Goal: Information Seeking & Learning: Learn about a topic

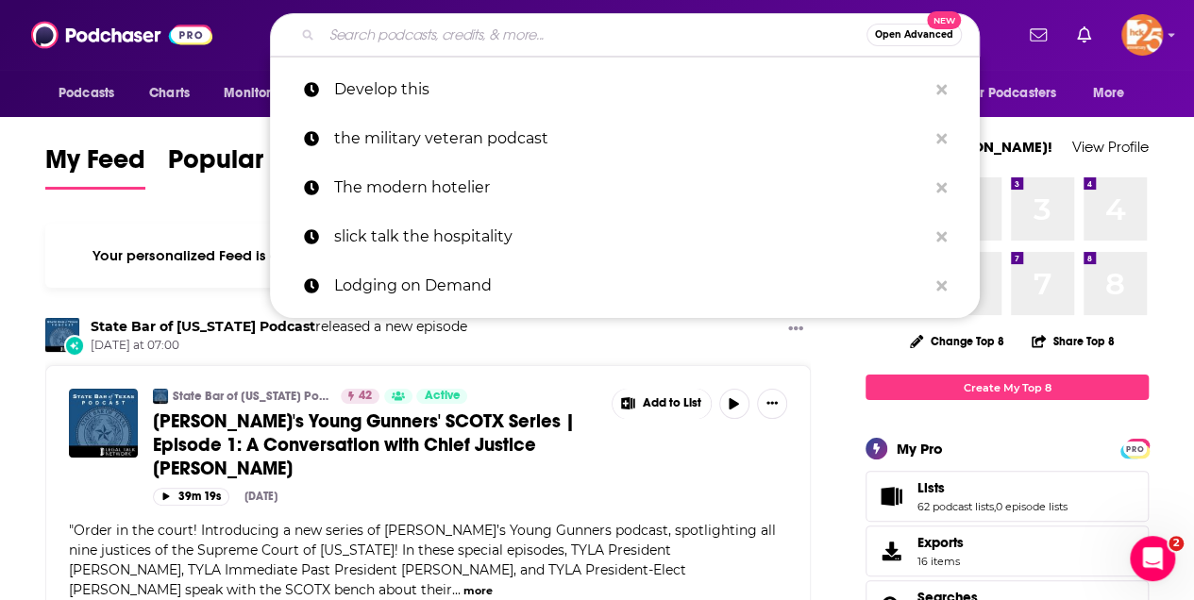
click at [361, 42] on input "Search podcasts, credits, & more..." at bounding box center [594, 35] width 545 height 30
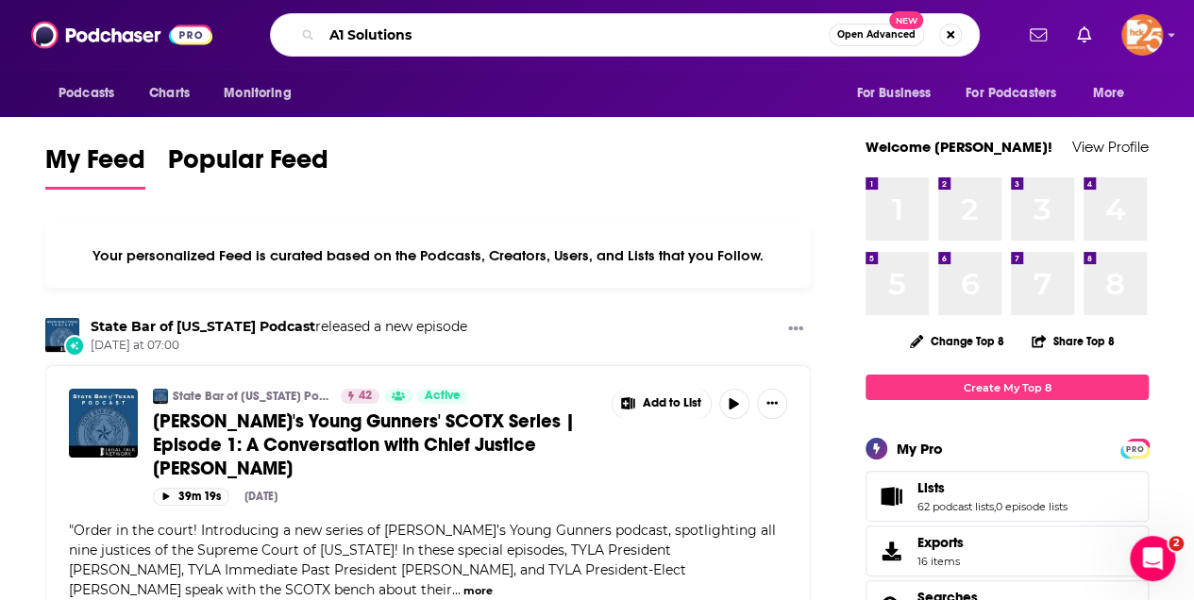
type input "A1 Solutions"
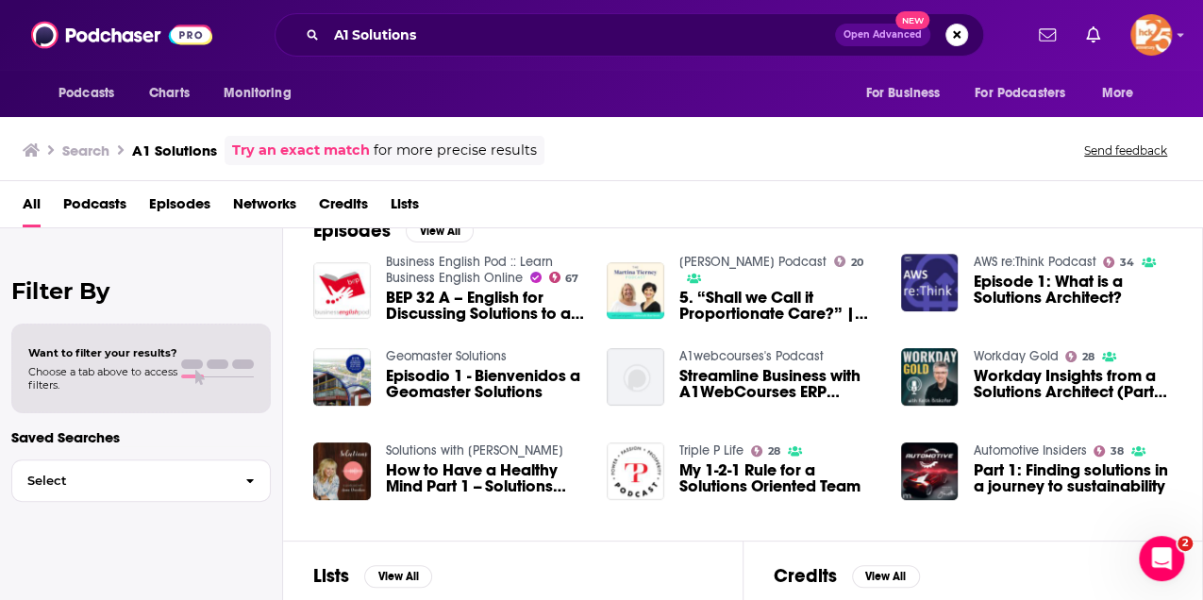
scroll to position [314, 0]
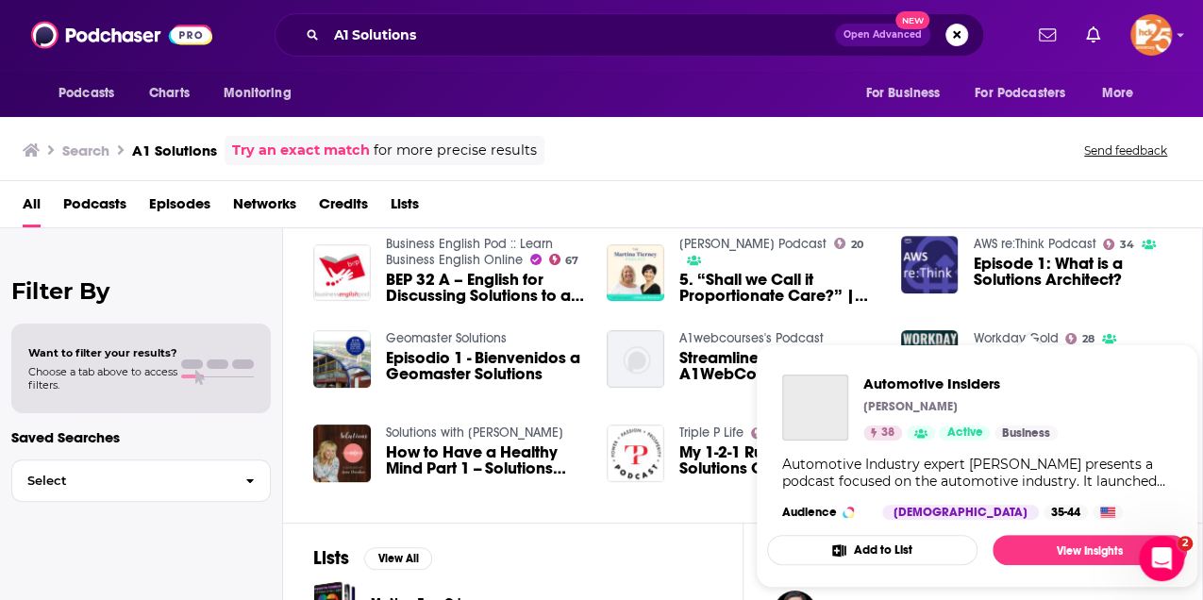
click at [1035, 428] on link "Business" at bounding box center [1026, 433] width 63 height 15
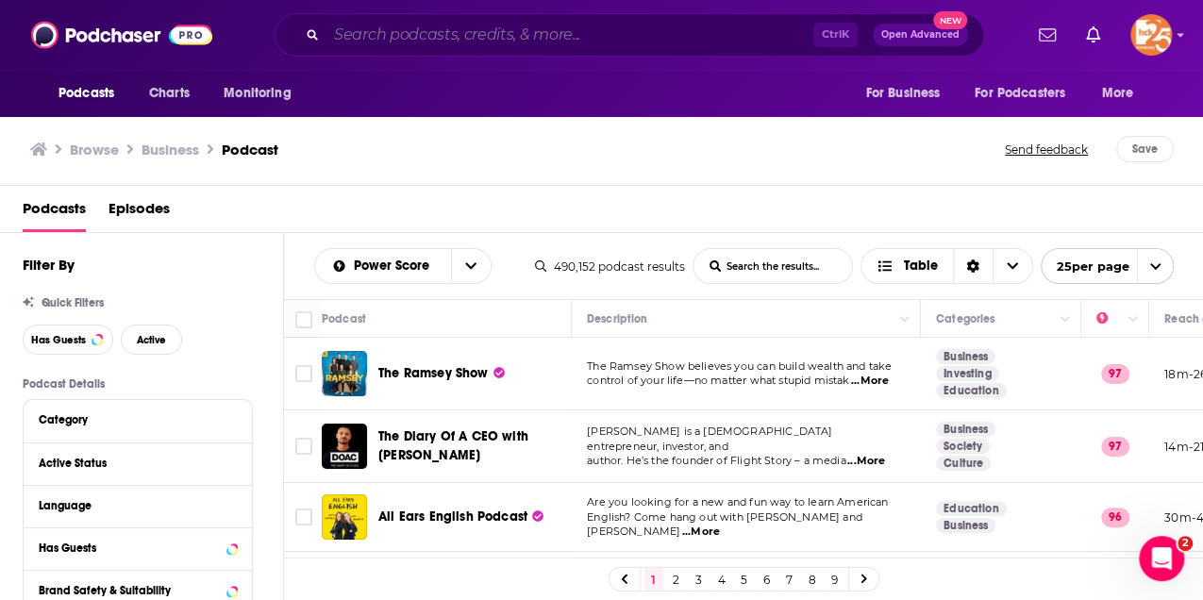
click at [362, 29] on input "Search podcasts, credits, & more..." at bounding box center [570, 35] width 487 height 30
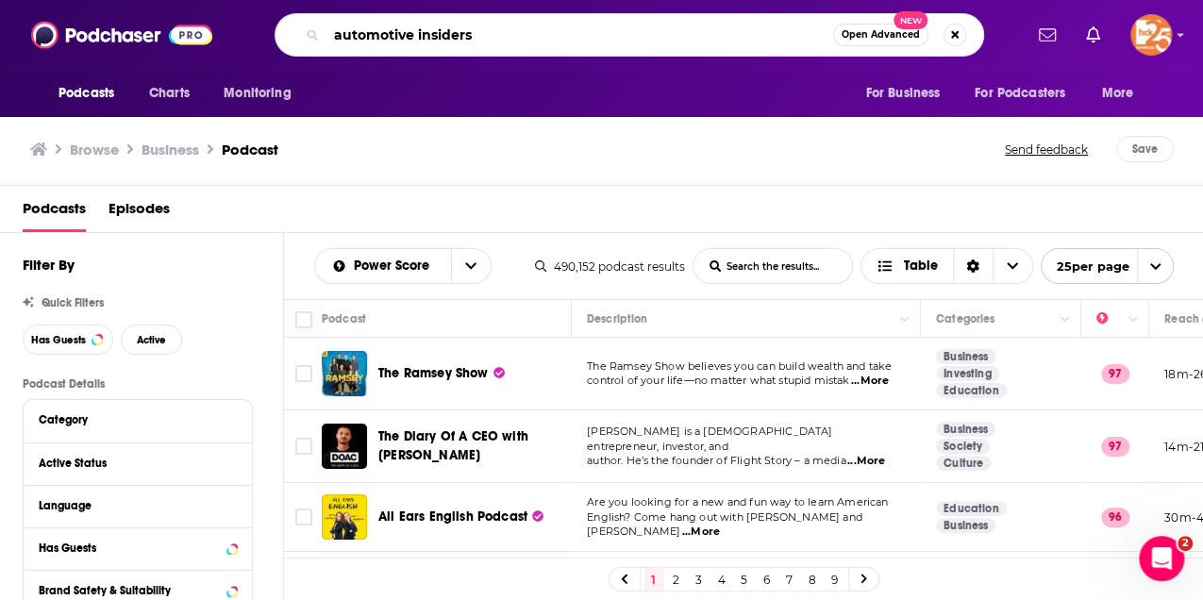
type input "automotive insiders"
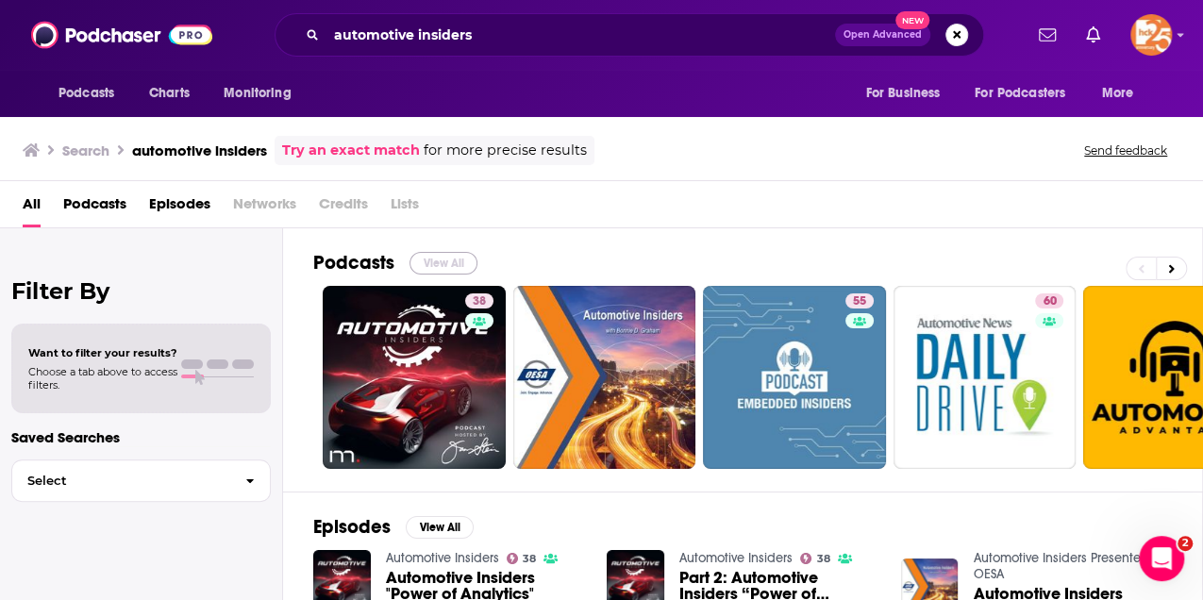
click at [425, 257] on button "View All" at bounding box center [444, 263] width 68 height 23
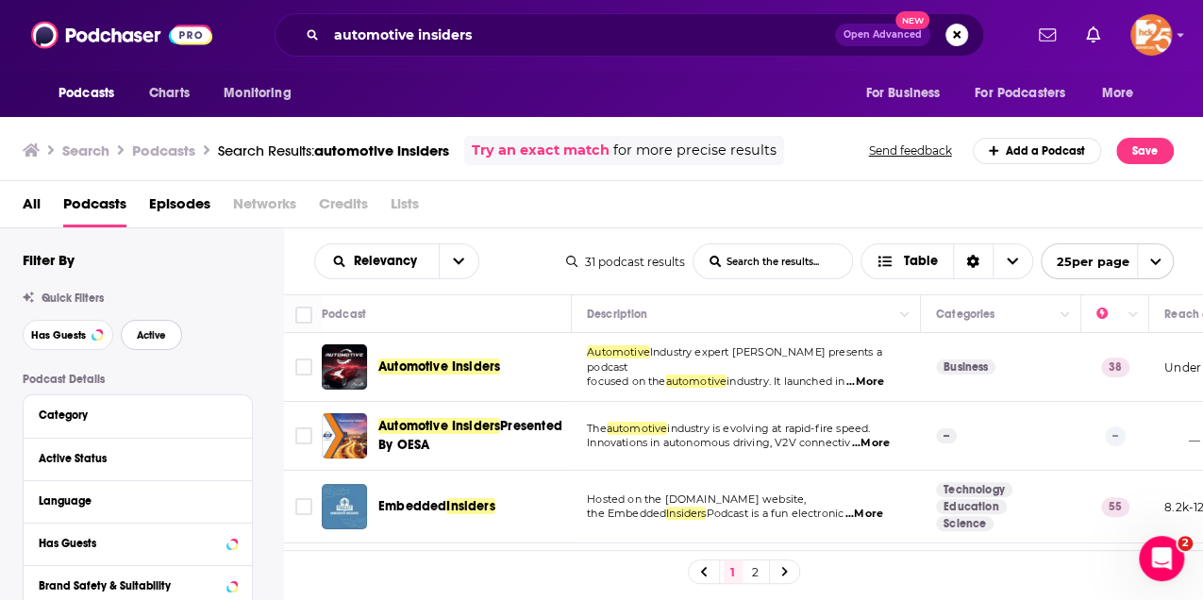
click at [143, 338] on span "Active" at bounding box center [151, 335] width 29 height 10
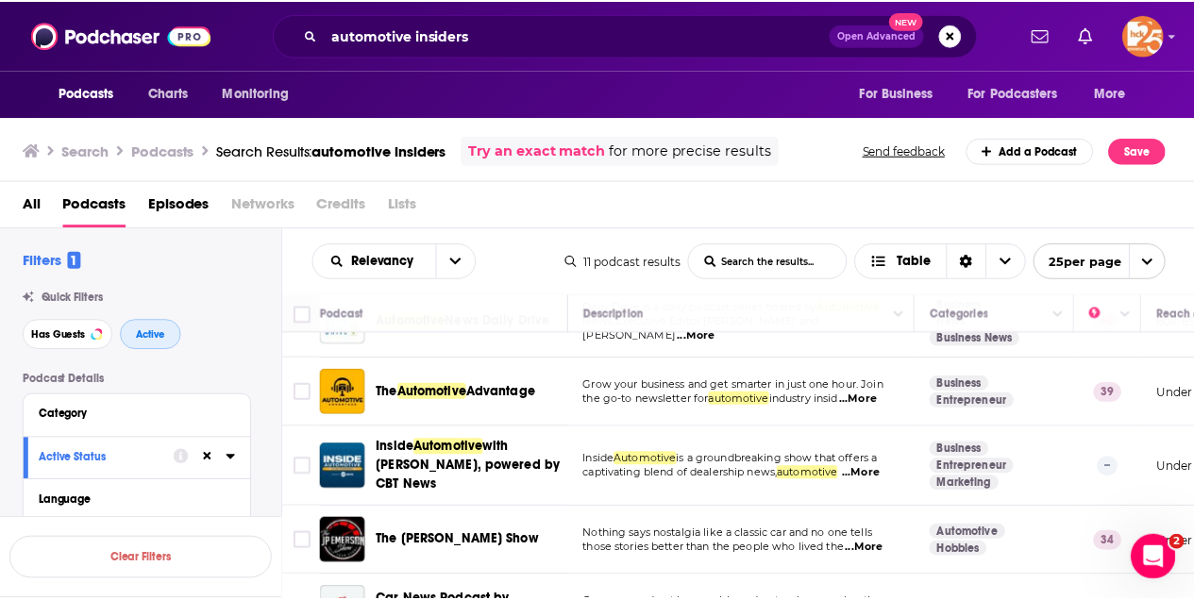
scroll to position [126, 0]
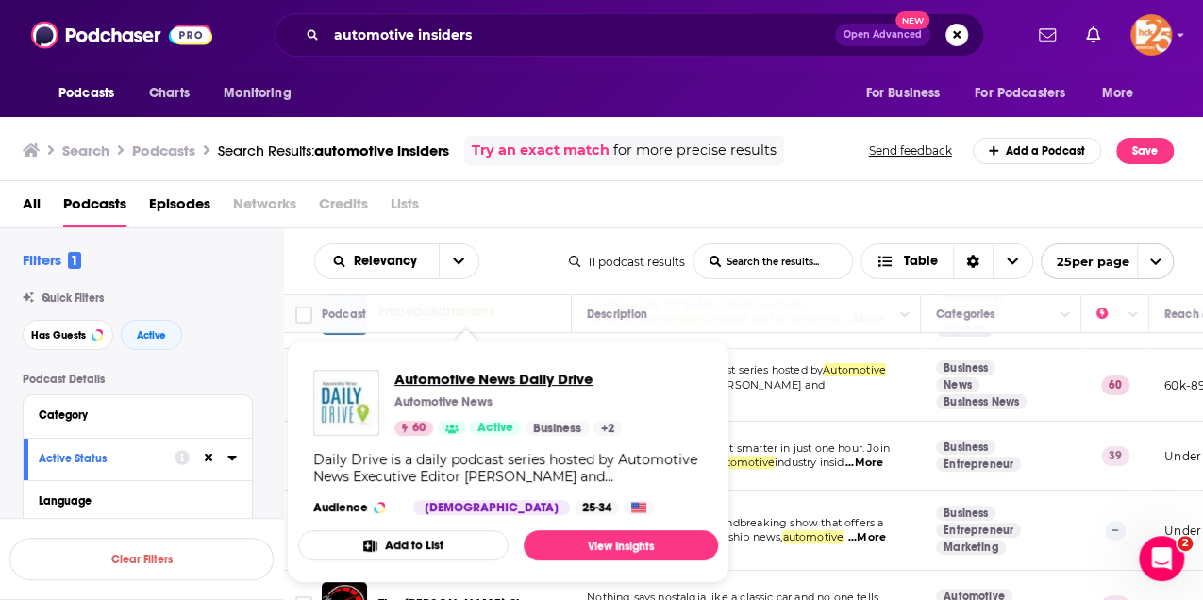
click at [420, 380] on span "Automotive News Daily Drive" at bounding box center [508, 379] width 227 height 18
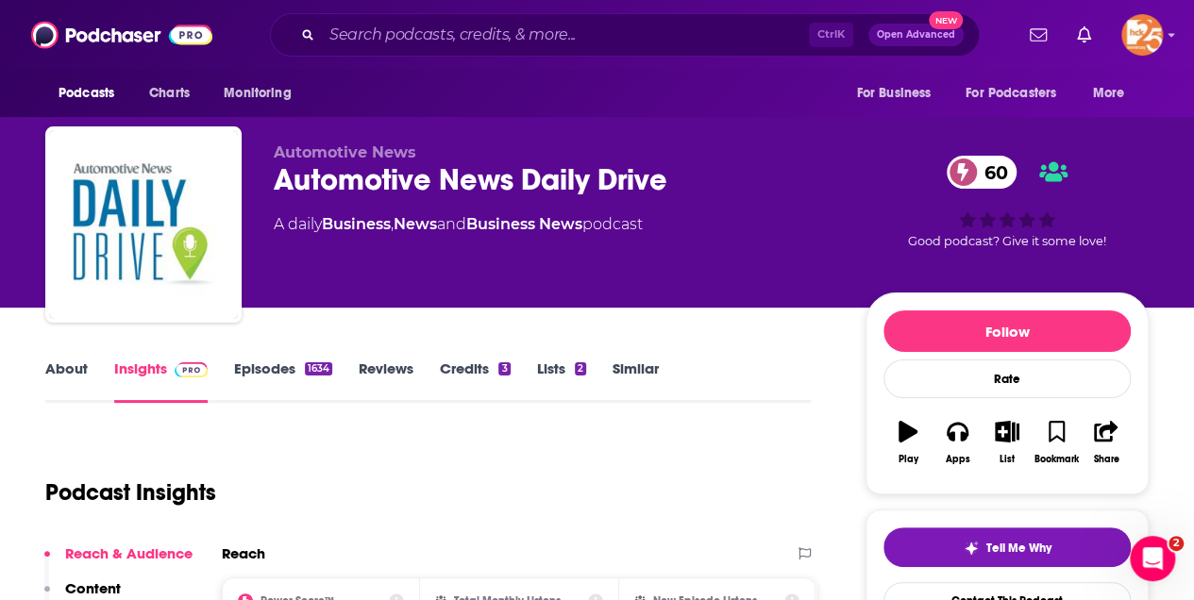
click at [74, 368] on link "About" at bounding box center [66, 381] width 42 height 43
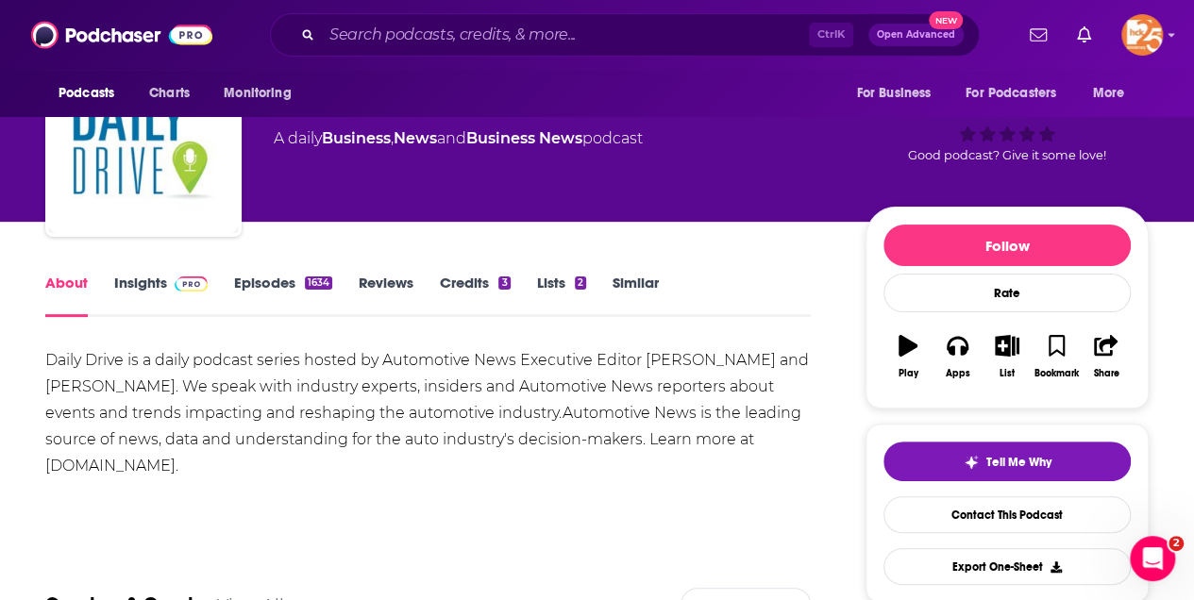
scroll to position [251, 0]
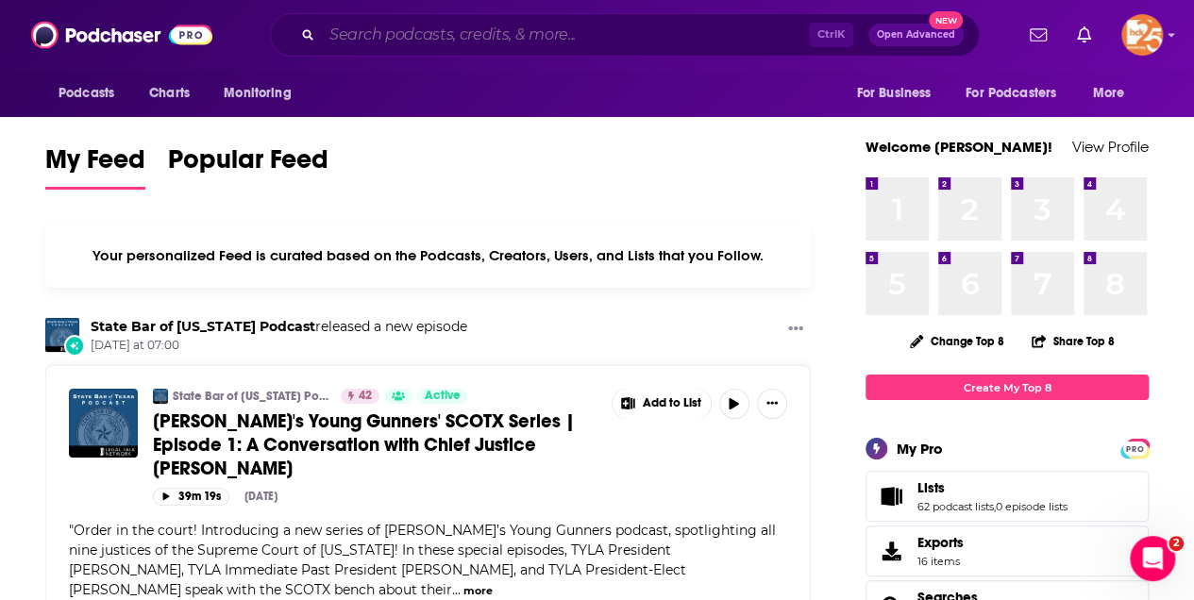
click at [419, 36] on input "Search podcasts, credits, & more..." at bounding box center [565, 35] width 487 height 30
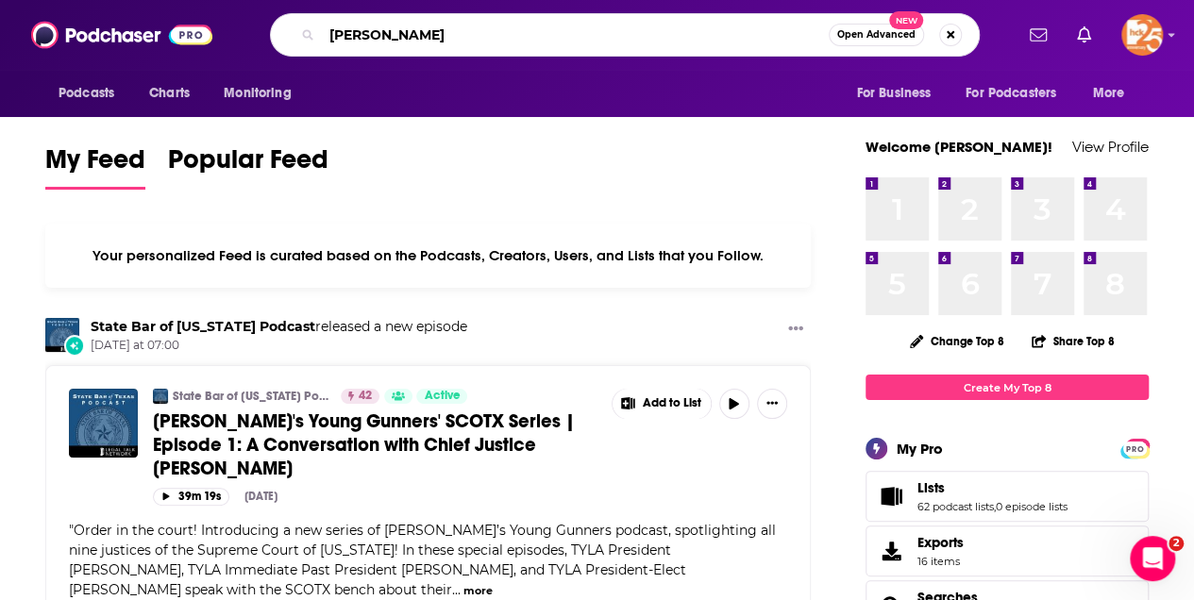
type input "Gary WAyne"
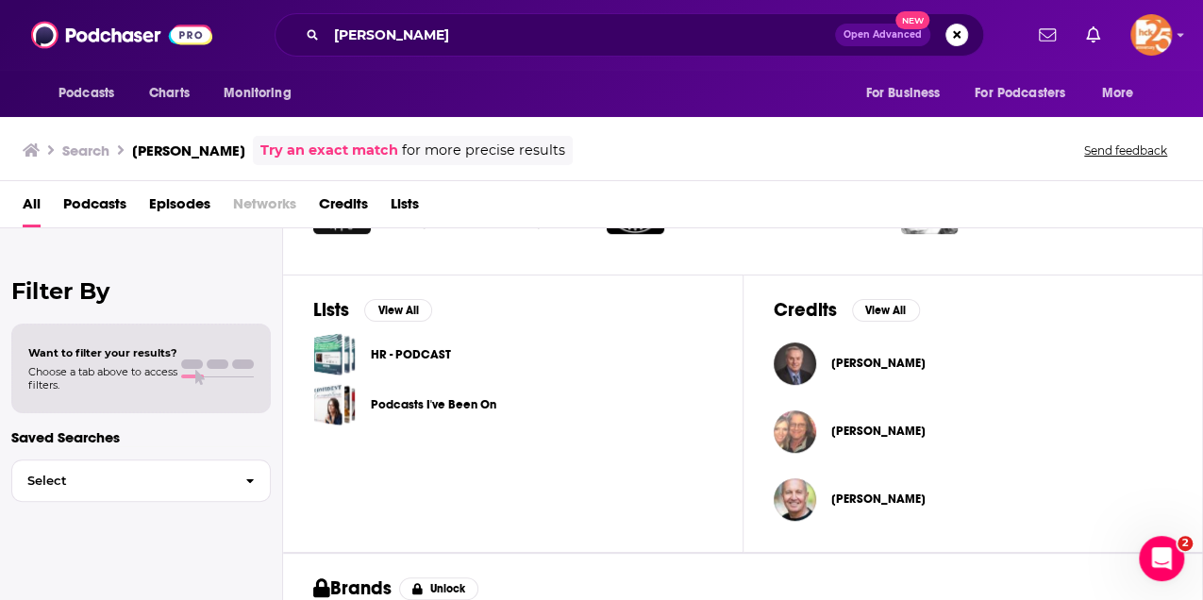
scroll to position [566, 0]
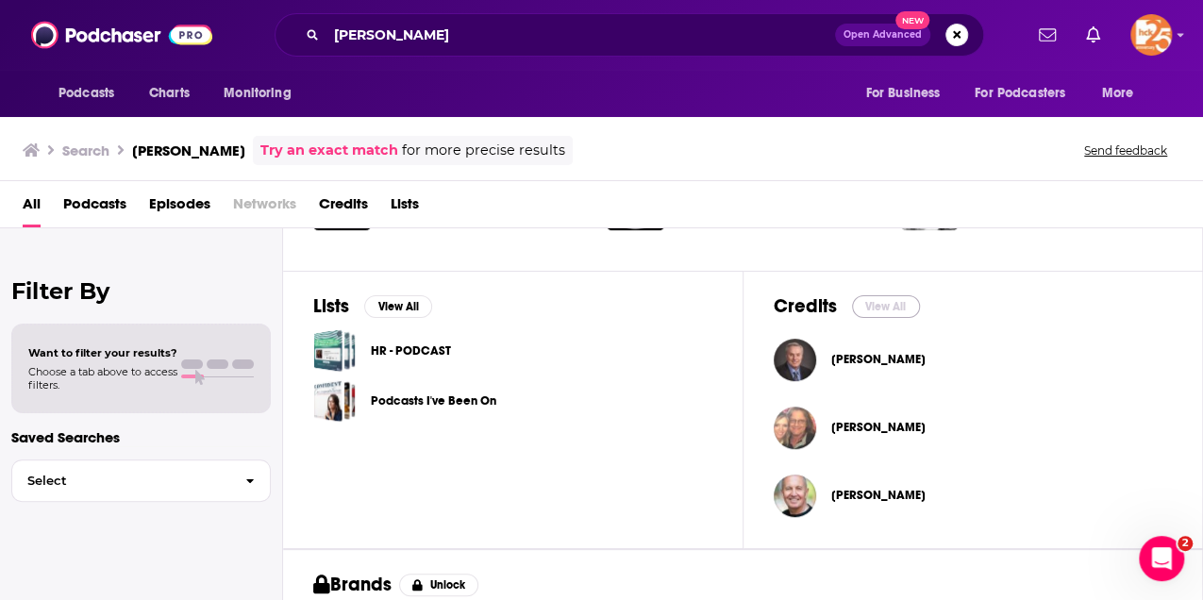
click at [900, 296] on button "View All" at bounding box center [886, 306] width 68 height 23
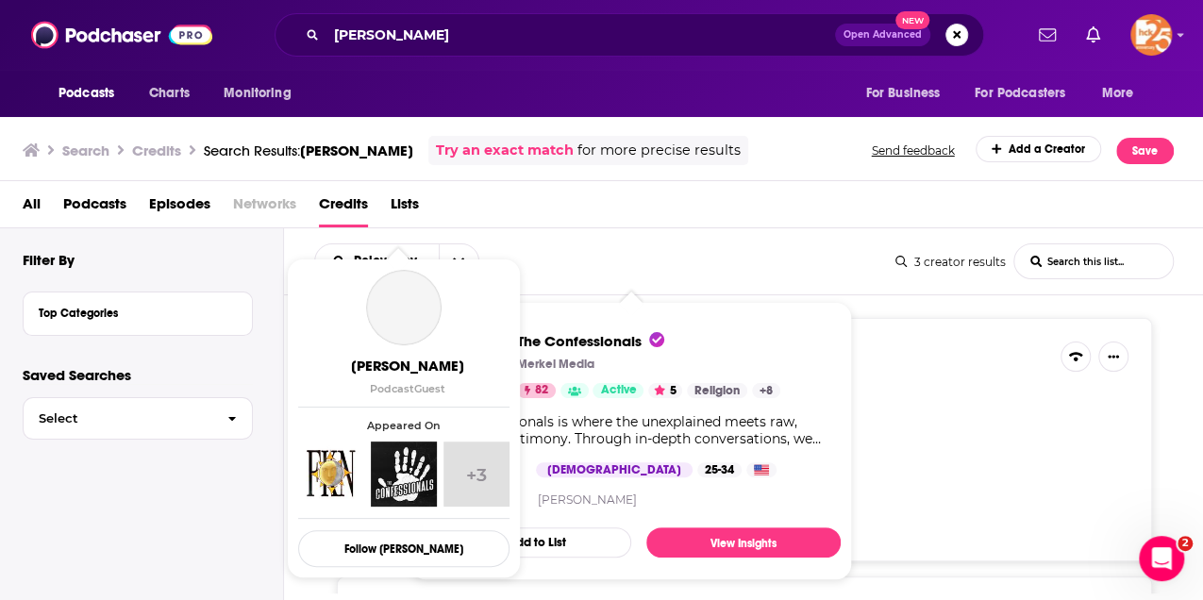
click at [391, 368] on span "Gary Wayne" at bounding box center [407, 366] width 211 height 18
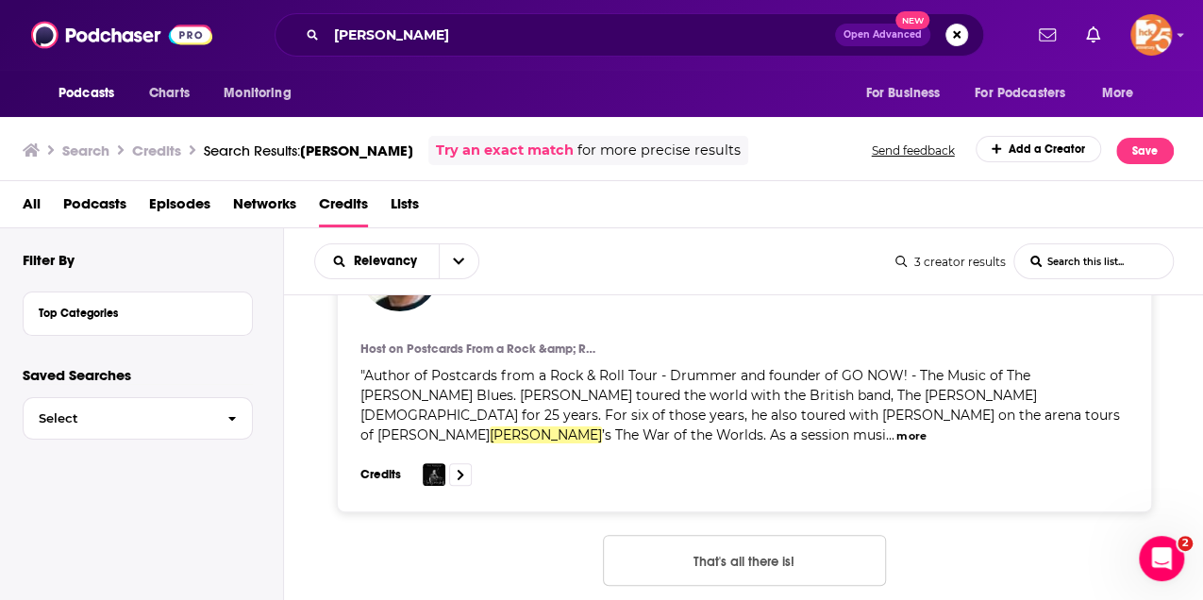
scroll to position [647, 0]
